Goal: Check status: Check status

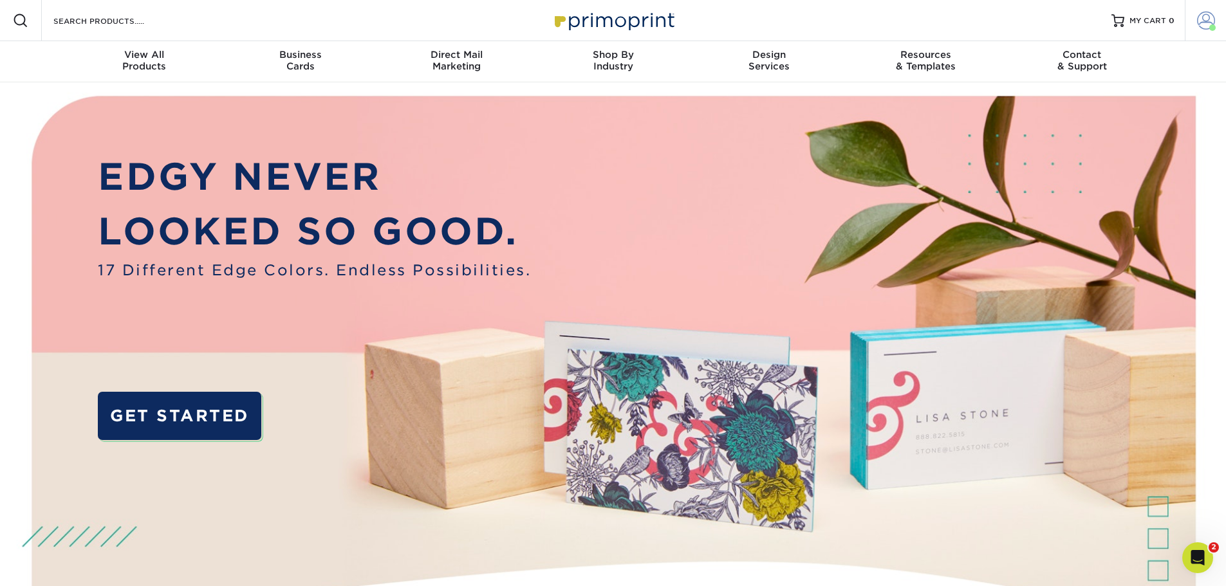
click at [1201, 21] on span at bounding box center [1206, 21] width 18 height 18
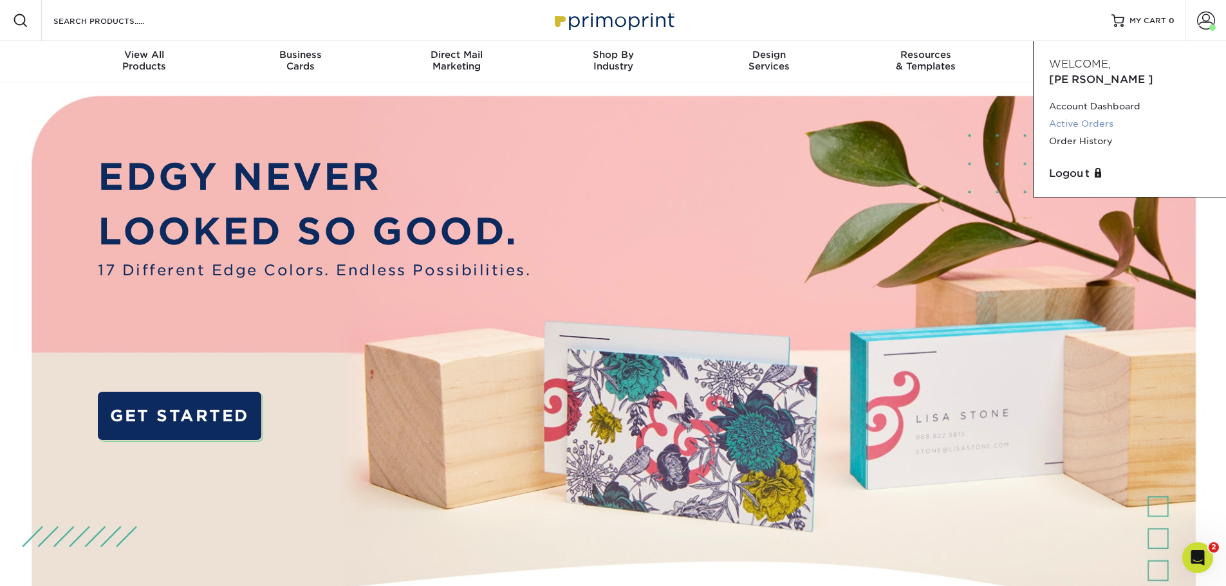
click at [1106, 115] on link "Active Orders" at bounding box center [1130, 123] width 162 height 17
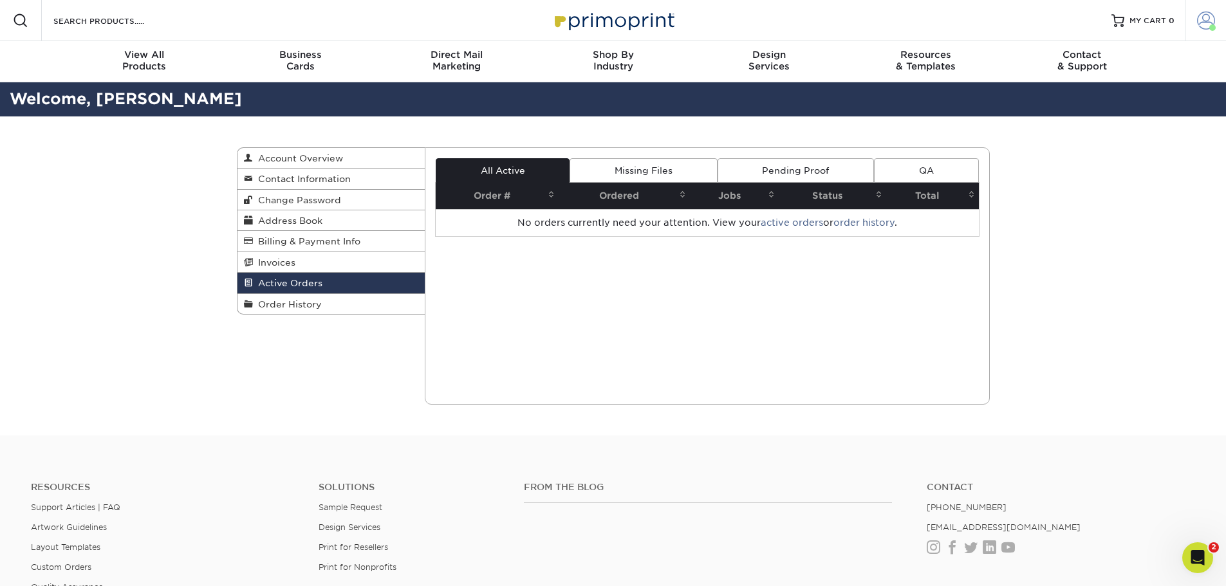
click at [1200, 23] on span at bounding box center [1206, 21] width 18 height 18
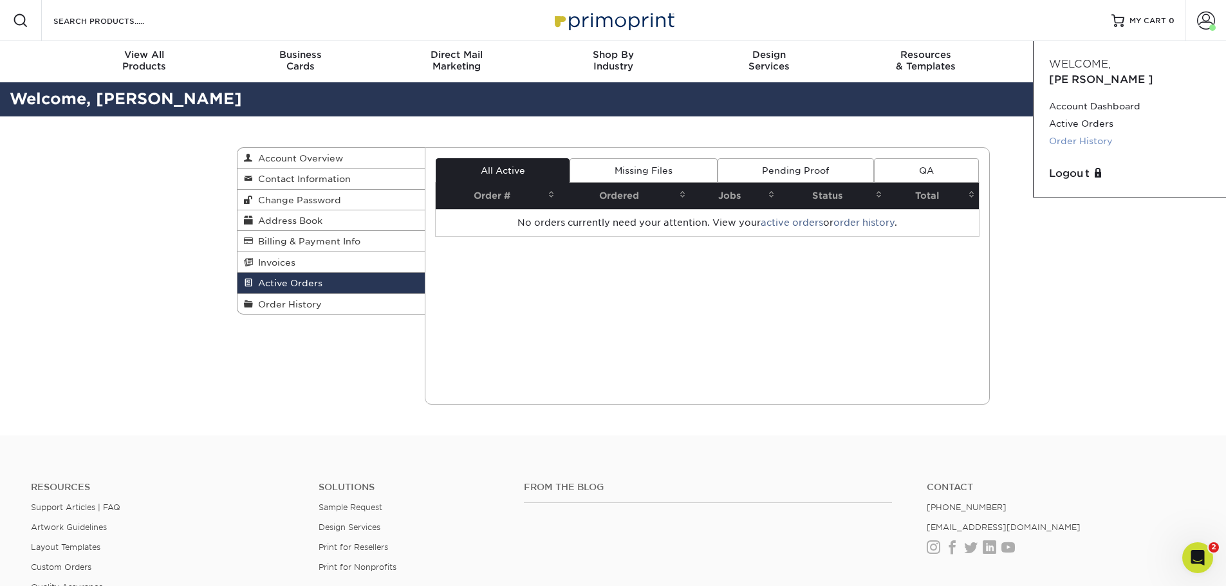
click at [1097, 133] on link "Order History" at bounding box center [1130, 141] width 162 height 17
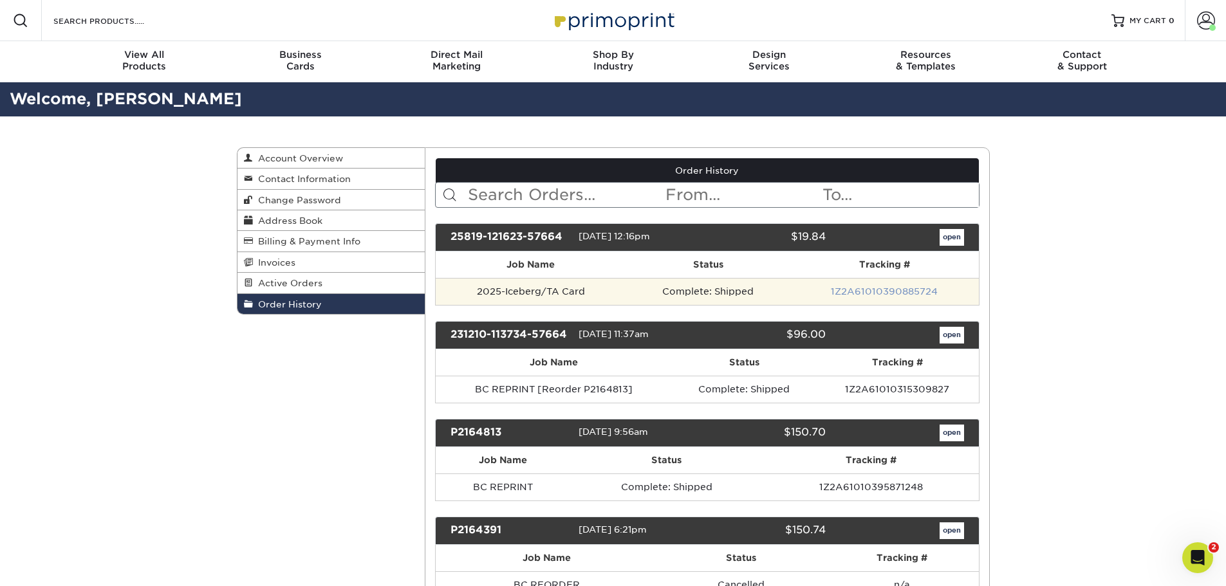
click at [880, 292] on link "1Z2A61010390885724" at bounding box center [884, 291] width 107 height 10
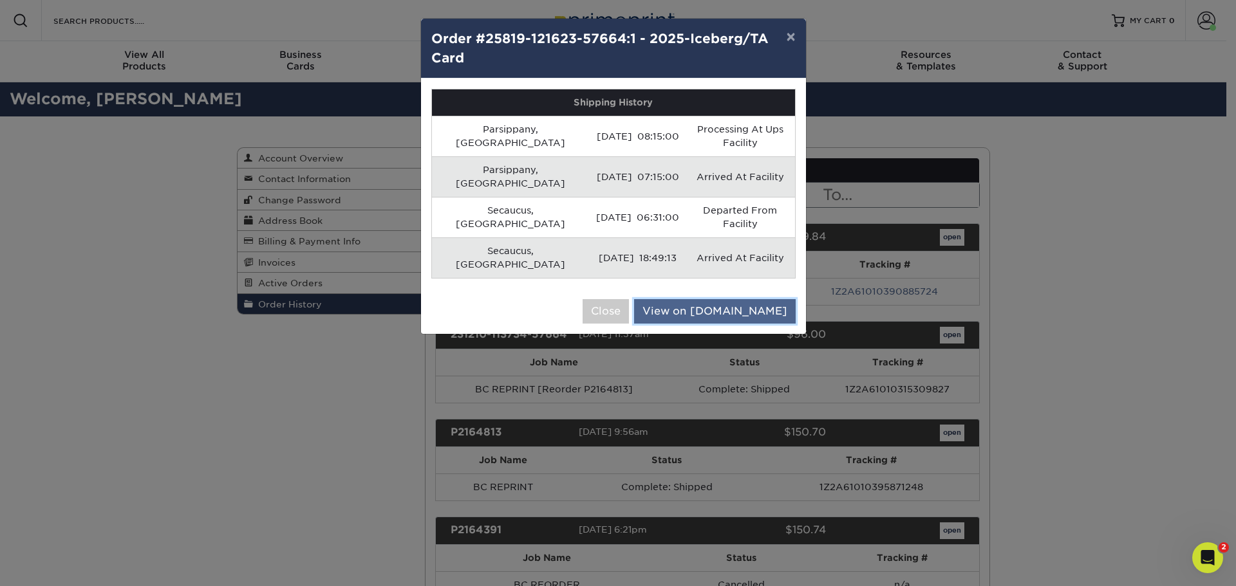
click at [729, 299] on link "View on UPS.com" at bounding box center [715, 311] width 162 height 24
click at [787, 41] on button "×" at bounding box center [791, 37] width 30 height 36
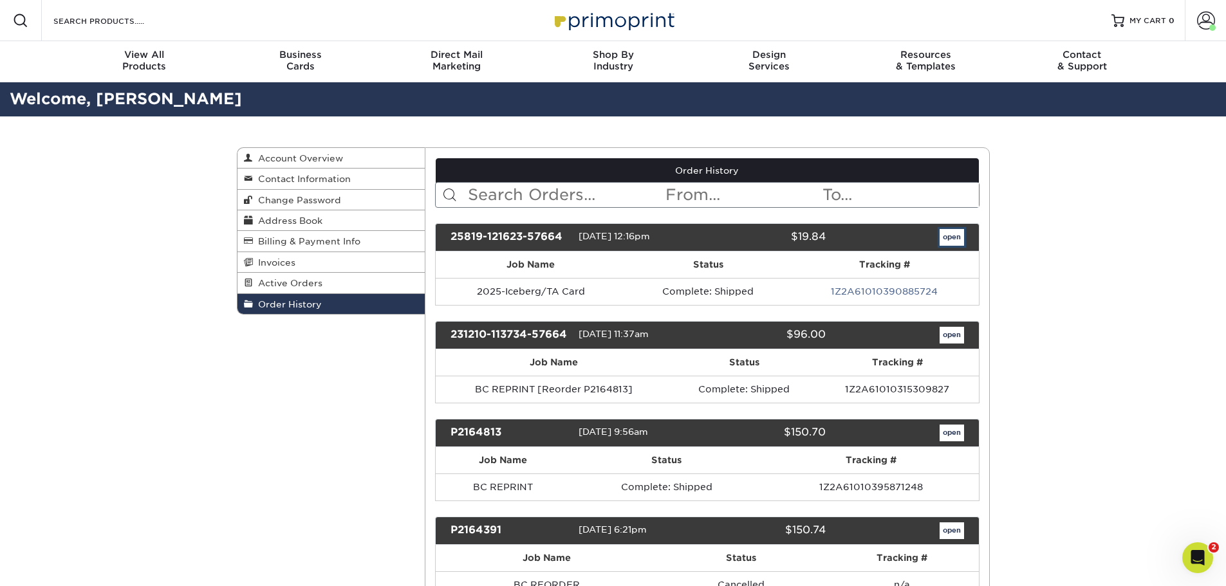
click at [949, 239] on link "open" at bounding box center [952, 237] width 24 height 17
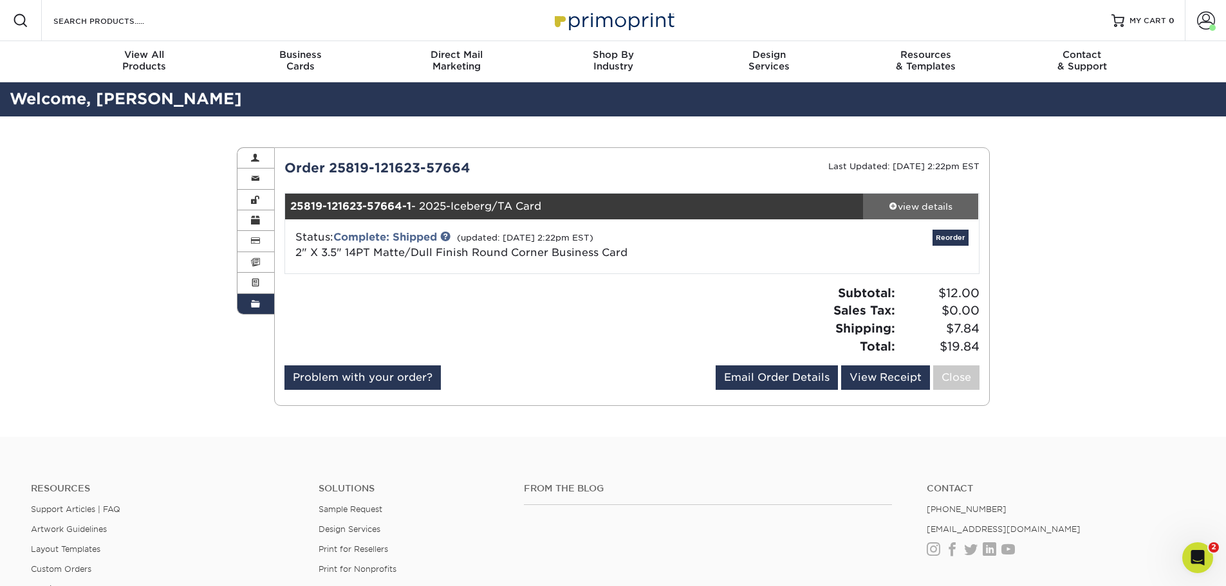
click at [932, 202] on div "view details" at bounding box center [921, 206] width 116 height 13
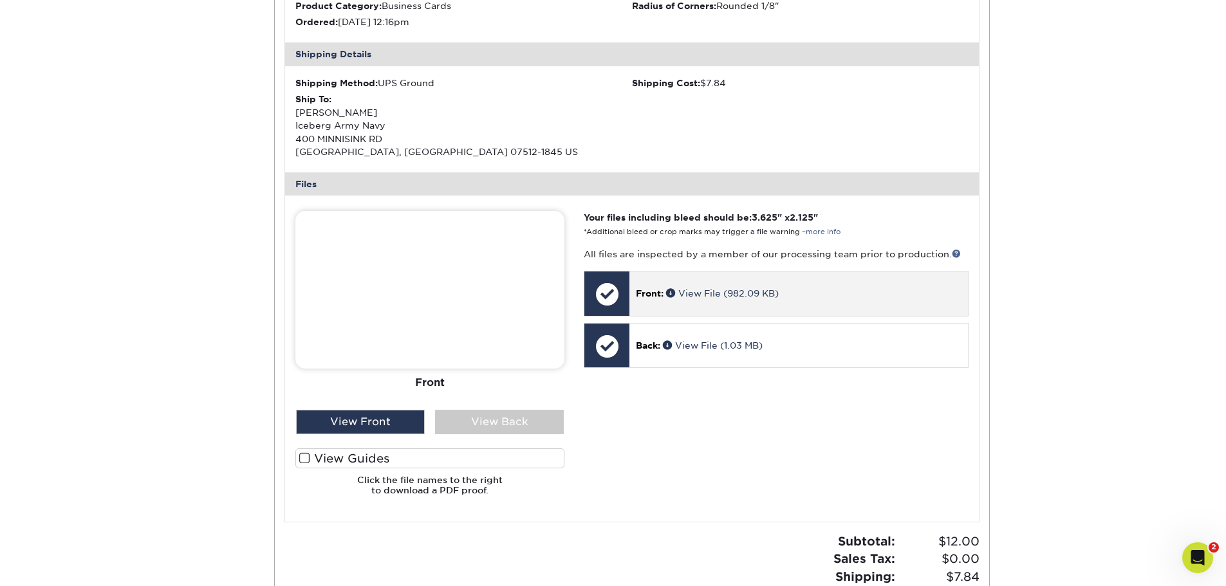
scroll to position [386, 0]
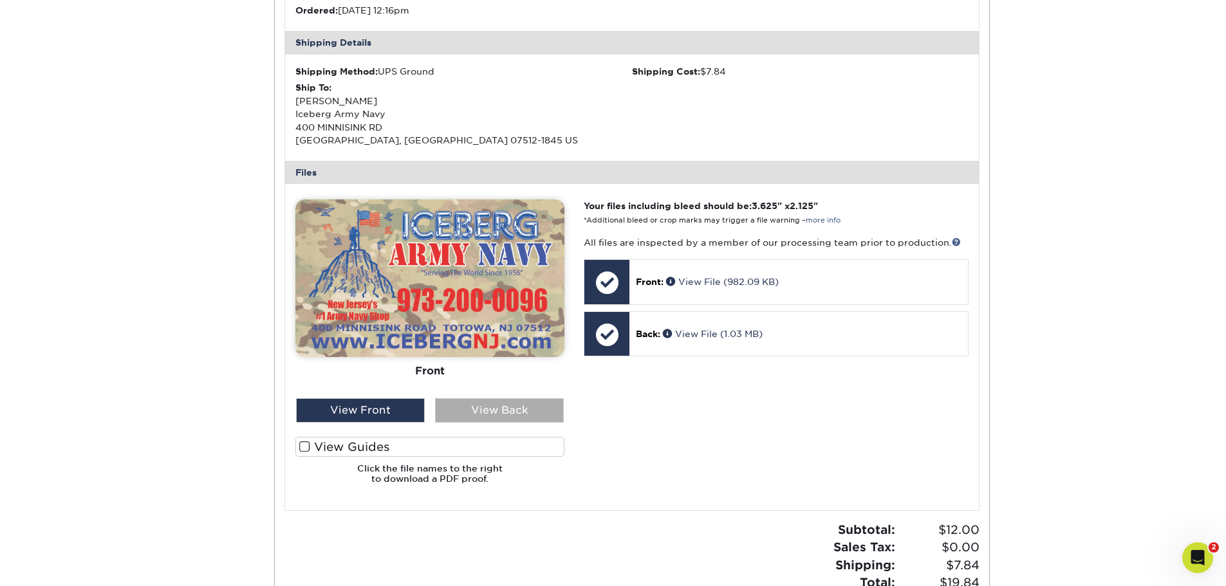
click at [516, 415] on div "View Back" at bounding box center [499, 410] width 129 height 24
